Goal: Task Accomplishment & Management: Use online tool/utility

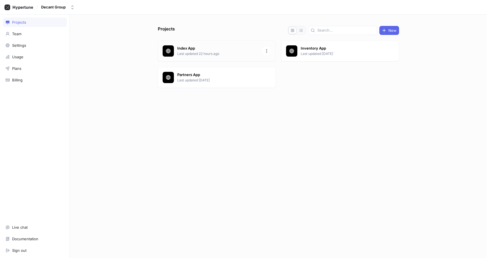
click at [207, 52] on p "Last updated 22 hours ago" at bounding box center [218, 53] width 82 height 5
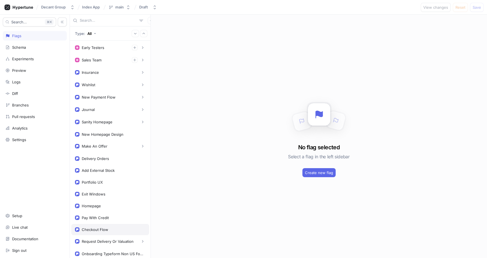
scroll to position [80, 0]
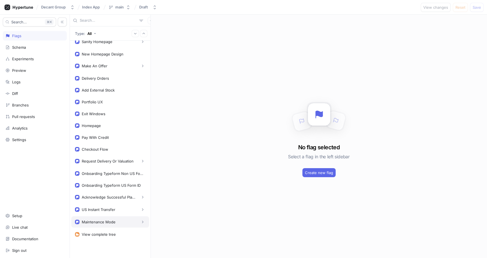
click at [99, 220] on div "Maintenance Mode" at bounding box center [99, 222] width 34 height 5
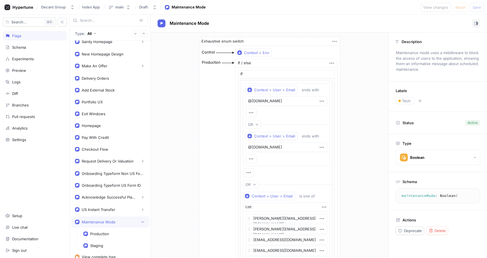
type textarea "x"
click at [102, 210] on div "US Instant Transfer" at bounding box center [99, 209] width 34 height 5
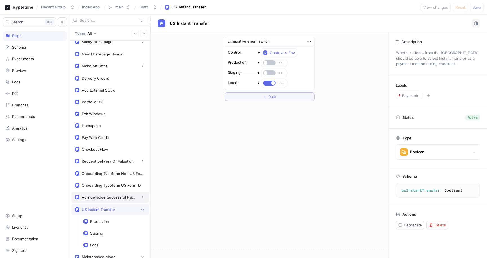
click at [104, 198] on div "Acknowledge Successful Plaid Payment" at bounding box center [109, 197] width 54 height 5
type textarea "acknowledgeSuccessfulPlaidPayment: Boolean!"
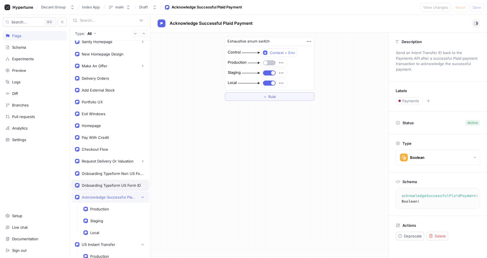
click at [104, 183] on div "Onboarding Typeform US Form ID" at bounding box center [111, 185] width 59 height 5
type textarea "x"
type textarea "onboardingTypeformUSFormID: String!"
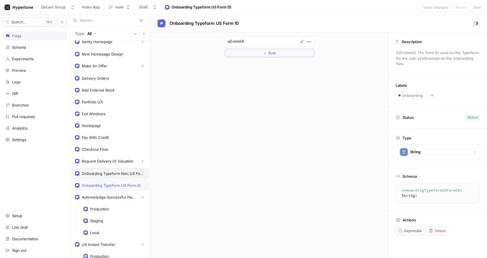
click at [102, 174] on div "Onboarding Typeform Non US Form ID" at bounding box center [112, 173] width 61 height 5
type textarea "x"
type textarea "onboardingTypeformNonUSFormID: String!"
type textarea "o0NzbB5R"
click at [102, 165] on div "Request Delivery Or Valuation" at bounding box center [110, 161] width 78 height 11
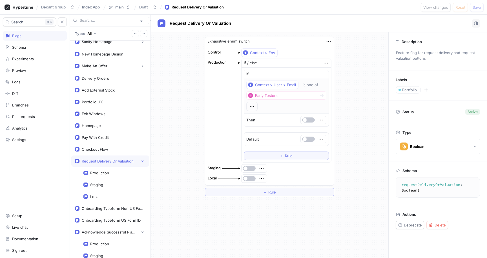
click at [452, 186] on textarea "requestDeliveryOrValuation: Boolean!" at bounding box center [441, 187] width 86 height 15
click at [90, 158] on div "Request Delivery Or Valuation" at bounding box center [110, 161] width 78 height 11
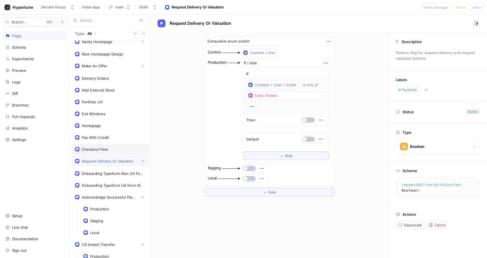
click at [125, 150] on div "Checkout Flow" at bounding box center [110, 149] width 70 height 5
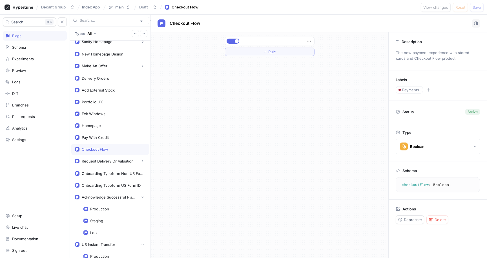
click at [415, 185] on textarea "checkoutFlow: Boolean!" at bounding box center [437, 185] width 79 height 10
click at [100, 137] on div "Pay With Credit" at bounding box center [95, 137] width 27 height 5
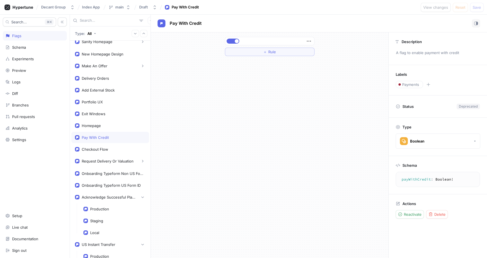
click at [417, 181] on textarea "payWithCredit: Boolean!" at bounding box center [437, 179] width 79 height 10
click at [115, 123] on div "Homepage" at bounding box center [110, 125] width 70 height 5
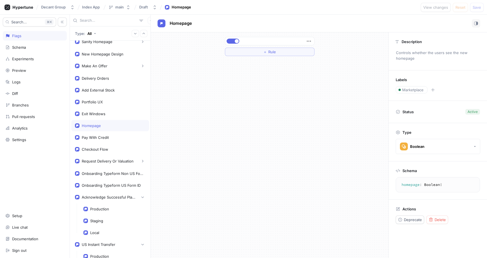
click at [413, 187] on textarea "homepage: Boolean!" at bounding box center [437, 185] width 79 height 10
click at [88, 114] on div "Exit Windows" at bounding box center [94, 114] width 24 height 5
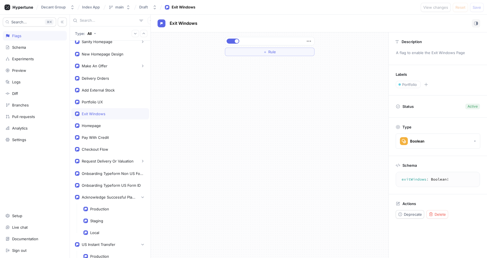
click at [416, 183] on textarea "exitWindows: Boolean!" at bounding box center [437, 179] width 79 height 10
click at [416, 182] on textarea "exitWindows: Boolean!" at bounding box center [437, 179] width 79 height 10
click at [413, 180] on textarea "exitWindows: Boolean!" at bounding box center [437, 179] width 79 height 10
click at [105, 103] on div "Portfolio UX" at bounding box center [110, 102] width 70 height 5
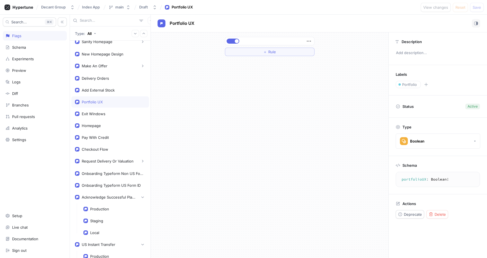
click at [411, 177] on textarea "portfolioUX: Boolean!" at bounding box center [437, 179] width 79 height 10
click at [112, 116] on div "Exit Windows" at bounding box center [110, 114] width 70 height 5
click at [109, 103] on div "Portfolio UX" at bounding box center [110, 102] width 70 height 5
click at [107, 90] on div "Add External Stock" at bounding box center [98, 90] width 33 height 5
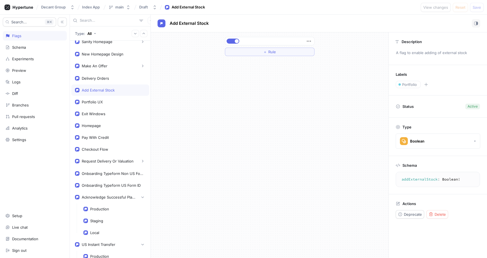
click at [422, 180] on textarea "addExternalStock: Boolean!" at bounding box center [437, 179] width 79 height 10
click at [96, 77] on div "Delivery Orders" at bounding box center [95, 78] width 27 height 5
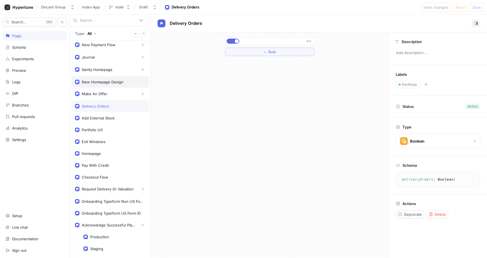
scroll to position [26, 0]
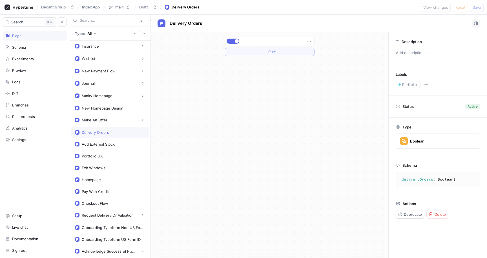
click at [423, 181] on textarea "deliveryOrders: Boolean!" at bounding box center [437, 179] width 79 height 10
click at [90, 122] on div "Make An Offer" at bounding box center [95, 120] width 26 height 5
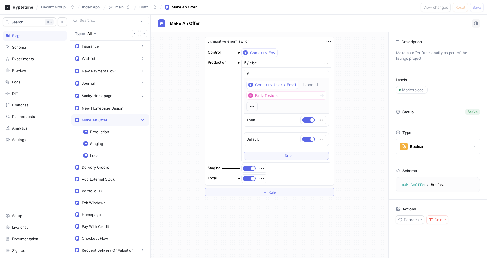
click at [116, 121] on div "Make An Offer" at bounding box center [110, 120] width 70 height 6
click at [413, 186] on textarea "makeAnOffer: Boolean!" at bounding box center [437, 185] width 79 height 10
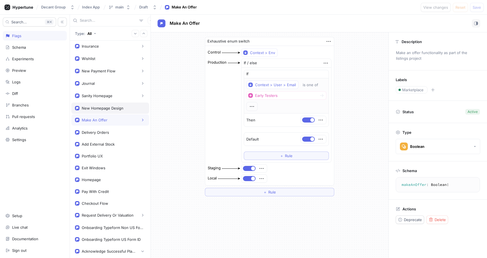
click at [108, 106] on div "New Homepage Design" at bounding box center [103, 108] width 42 height 5
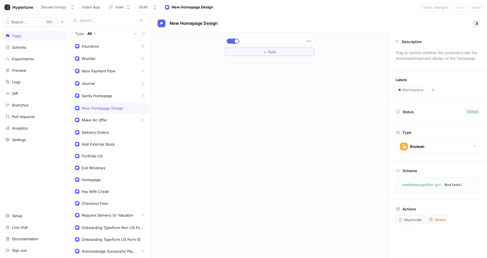
click at [430, 186] on textarea "newHomepageDesign: Boolean!" at bounding box center [437, 185] width 79 height 10
click at [105, 95] on div "Sanity Homepage" at bounding box center [97, 96] width 31 height 5
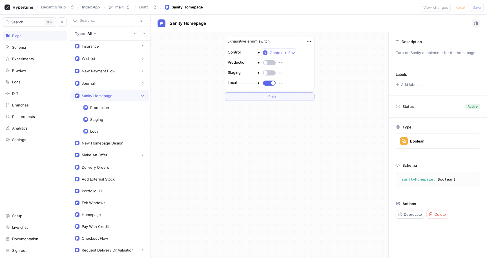
click at [426, 181] on textarea "sanityHomepage: Boolean!" at bounding box center [437, 179] width 79 height 10
click at [141, 95] on icon "button" at bounding box center [142, 95] width 3 height 3
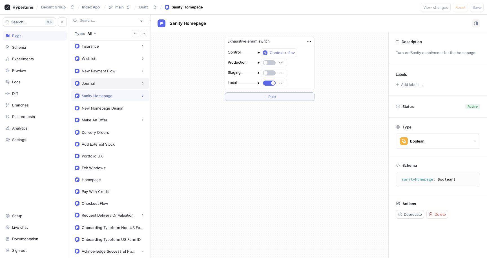
click at [101, 84] on div "Journal" at bounding box center [110, 84] width 70 height 6
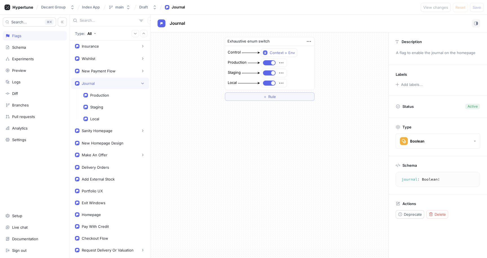
click at [409, 181] on textarea "journal: Boolean!" at bounding box center [437, 179] width 79 height 10
click at [141, 83] on icon "button" at bounding box center [142, 83] width 3 height 3
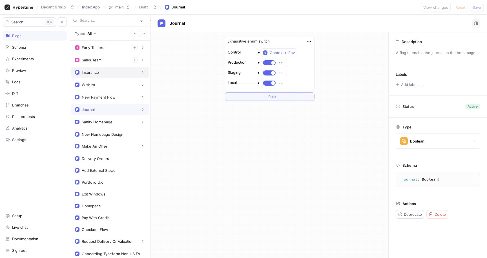
click at [116, 75] on div "Insurance" at bounding box center [110, 73] width 70 height 6
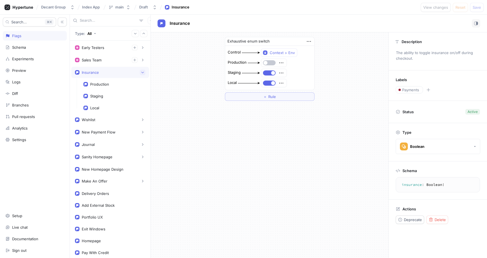
click at [141, 72] on icon "button" at bounding box center [142, 72] width 3 height 1
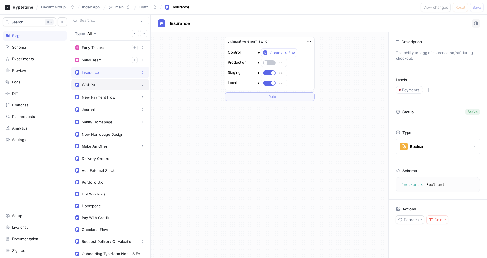
click at [103, 86] on div "Wishlist" at bounding box center [110, 85] width 70 height 6
type textarea "wishlist: Boolean!"
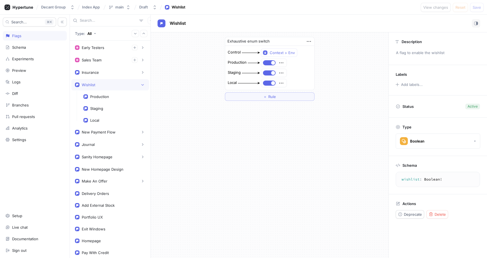
click at [407, 181] on textarea "wishlist: Boolean!" at bounding box center [437, 179] width 79 height 10
click at [141, 85] on icon "button" at bounding box center [142, 84] width 3 height 1
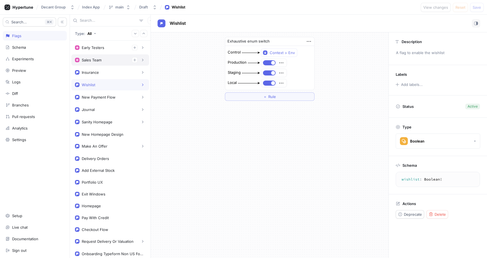
click at [121, 61] on div "Sales Team" at bounding box center [110, 60] width 70 height 6
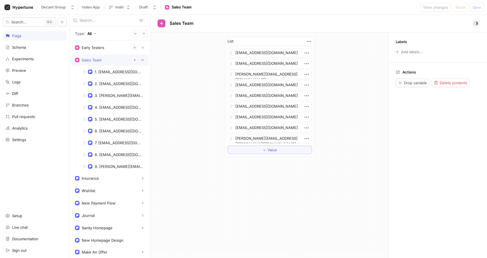
click at [113, 59] on div "Sales Team" at bounding box center [110, 60] width 70 height 6
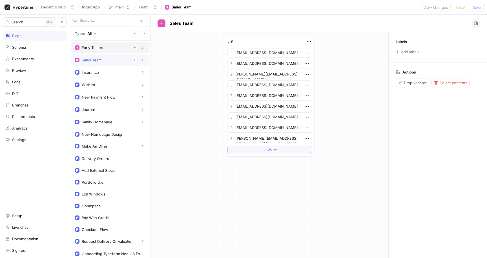
click at [109, 49] on div "Early Testers" at bounding box center [110, 48] width 70 height 6
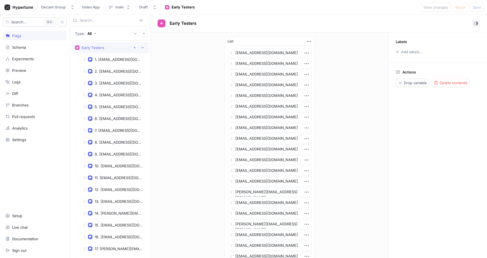
click at [109, 49] on div "Early Testers" at bounding box center [110, 48] width 70 height 6
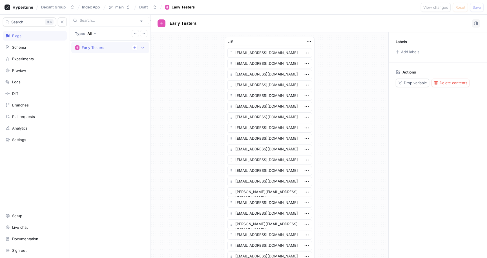
type textarea "x"
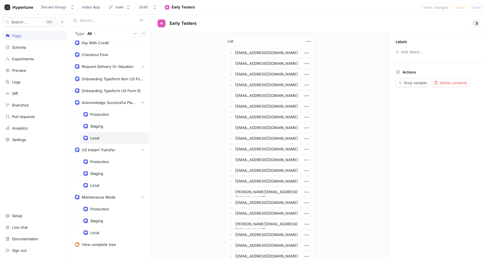
scroll to position [185, 0]
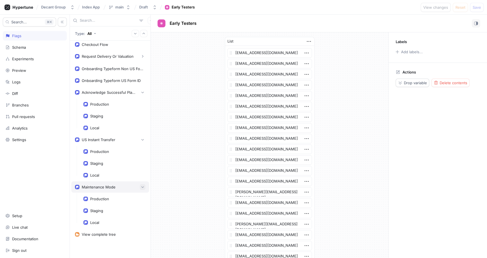
click at [141, 188] on icon "button" at bounding box center [142, 186] width 3 height 3
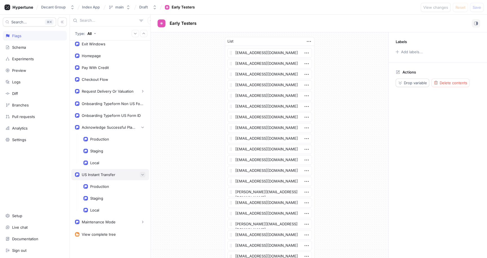
click at [141, 175] on icon "button" at bounding box center [142, 174] width 3 height 3
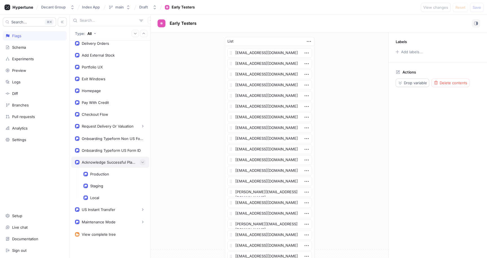
click at [141, 163] on icon "button" at bounding box center [142, 162] width 3 height 3
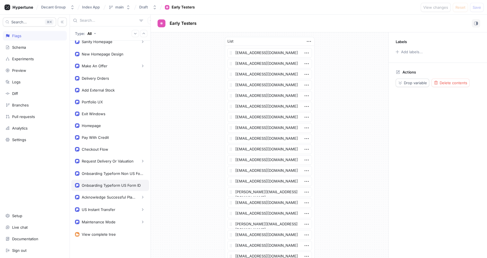
scroll to position [80, 0]
